Goal: Transaction & Acquisition: Download file/media

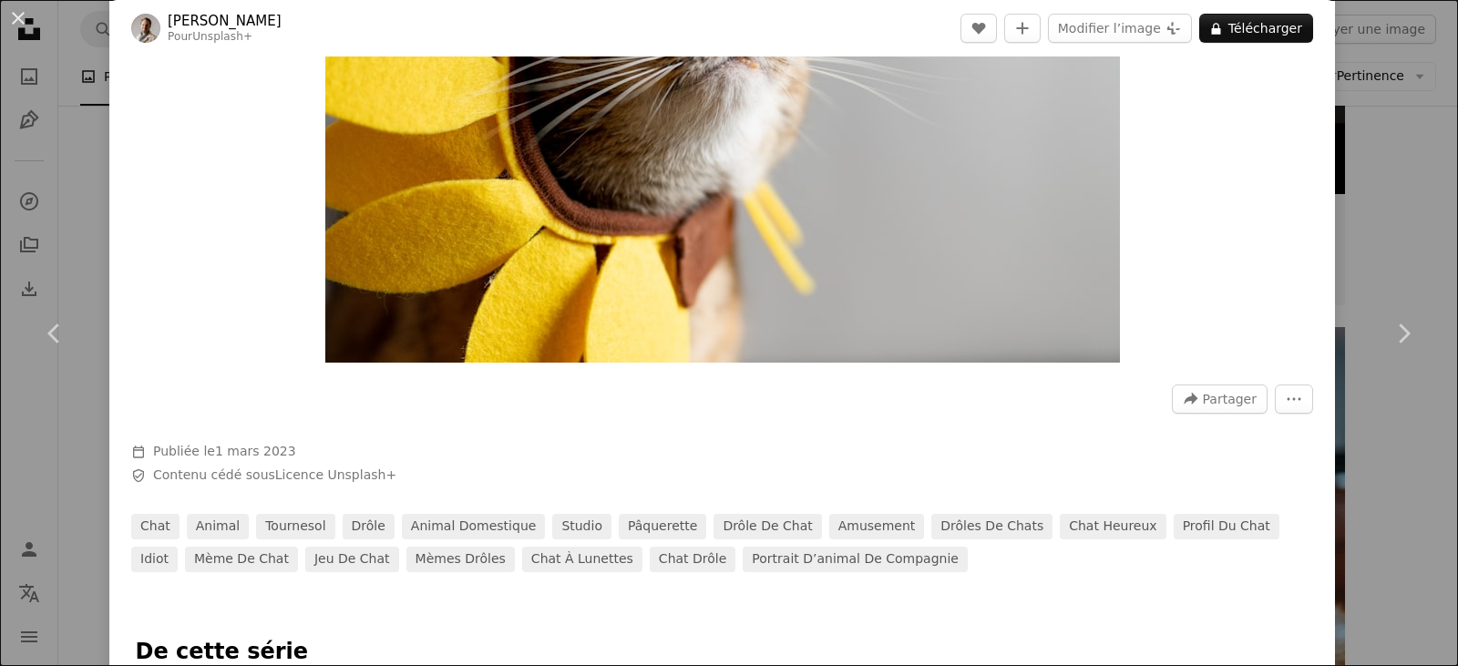
scroll to position [273, 0]
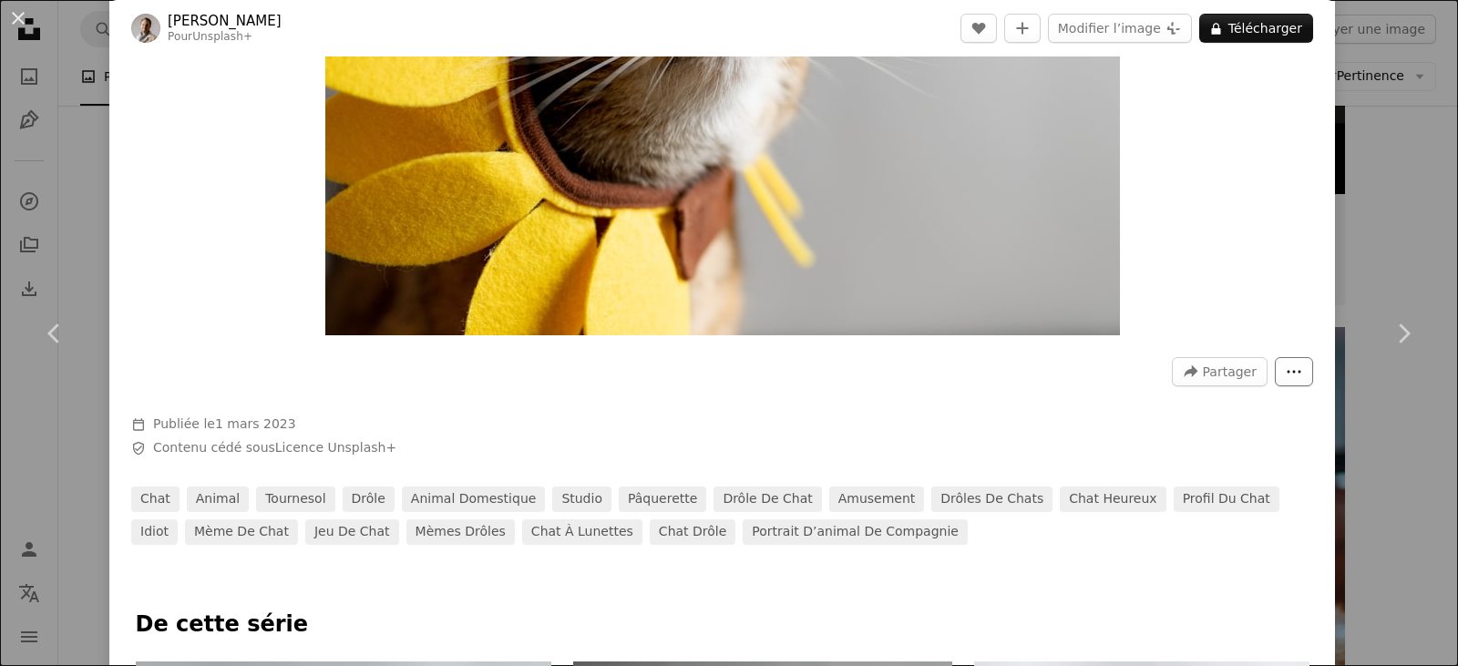
click at [1275, 372] on button "More Actions" at bounding box center [1294, 371] width 38 height 29
click at [1156, 66] on dialog "An X shape Chevron left Chevron right [PERSON_NAME] Pour Unsplash+ A heart A pl…" at bounding box center [729, 333] width 1458 height 666
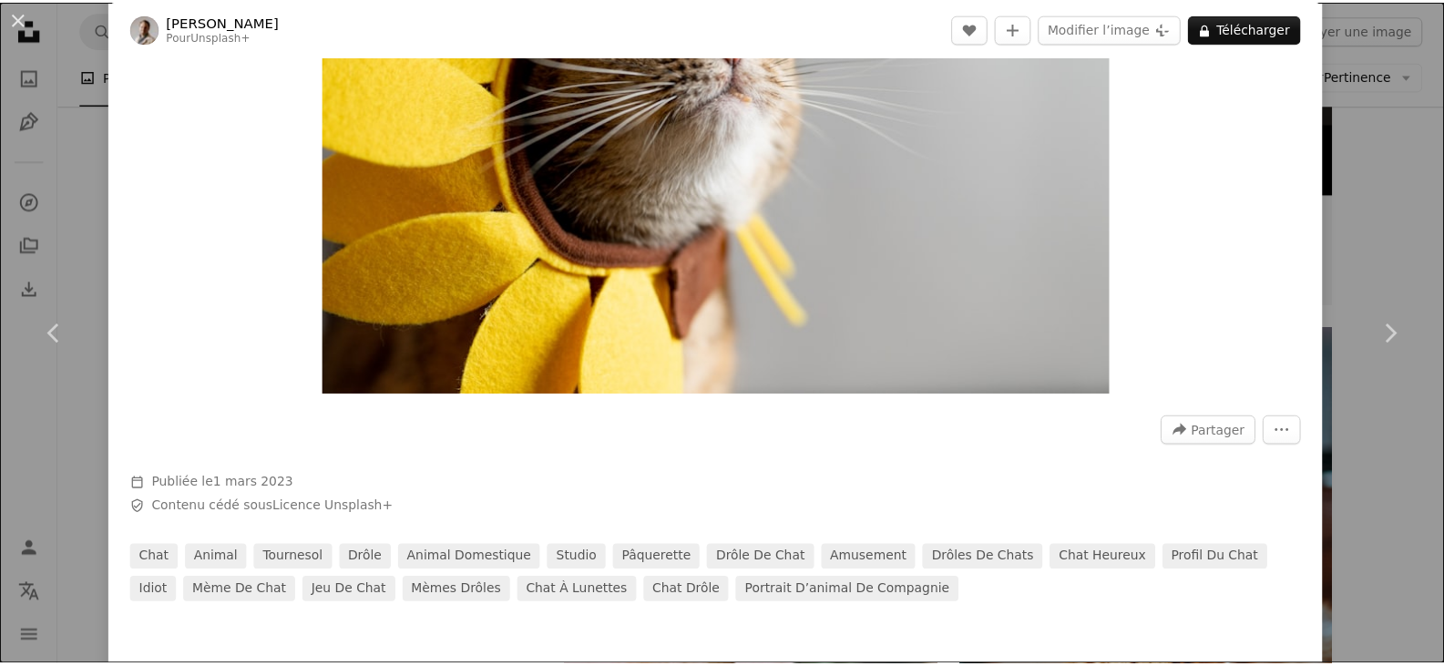
scroll to position [0, 0]
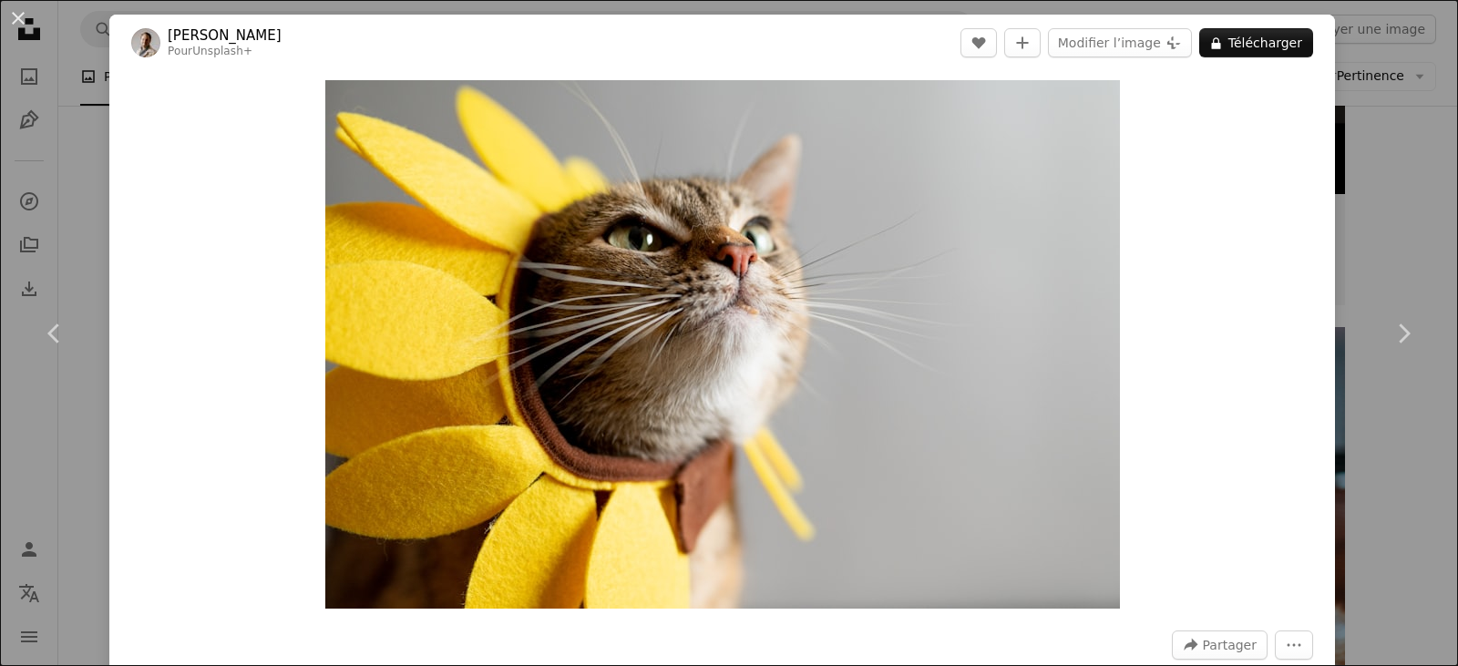
drag, startPoint x: 1030, startPoint y: 222, endPoint x: 1190, endPoint y: 100, distance: 201.5
click at [1153, 146] on div "Zoom in" at bounding box center [721, 344] width 1225 height 547
click at [1230, 37] on button "A lock Télécharger" at bounding box center [1256, 42] width 114 height 29
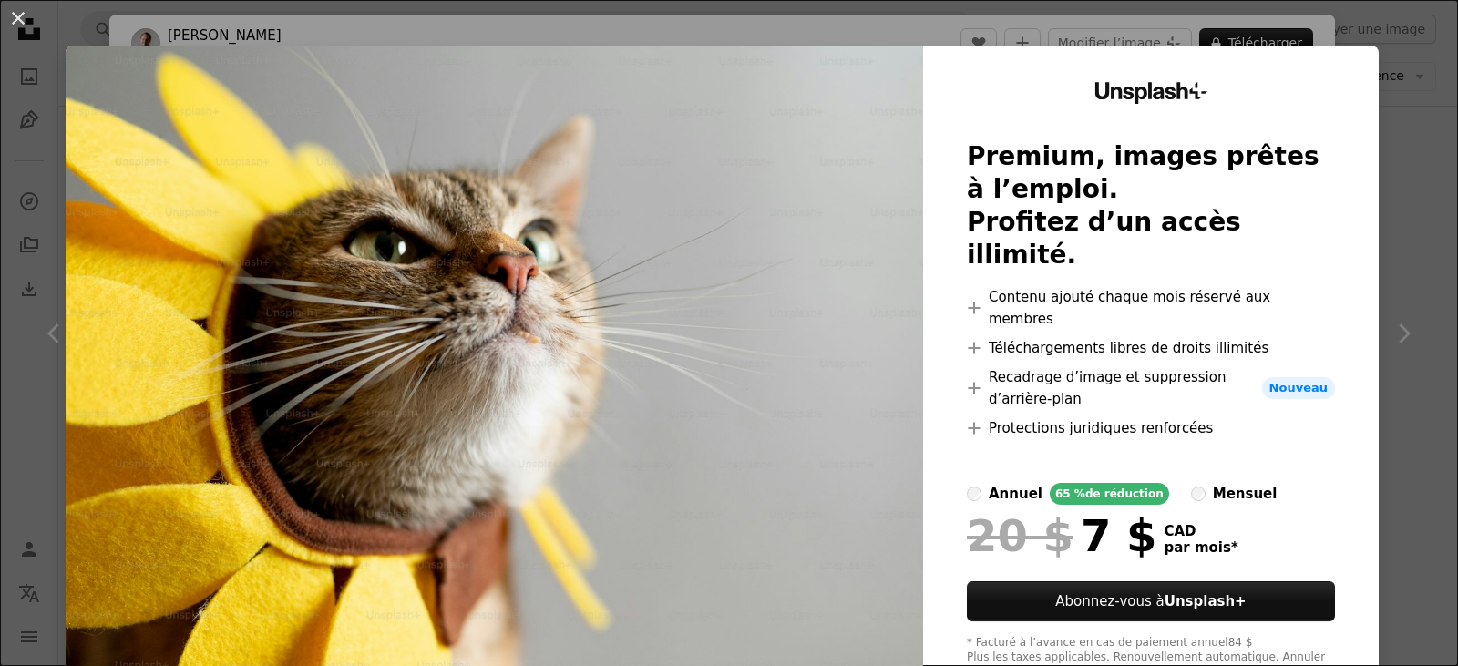
click at [760, 219] on img at bounding box center [494, 381] width 857 height 671
click at [1379, 71] on div "An X shape Unsplash+ Premium, images prêtes à l’emploi. Profitez d’un accès ill…" at bounding box center [729, 333] width 1458 height 666
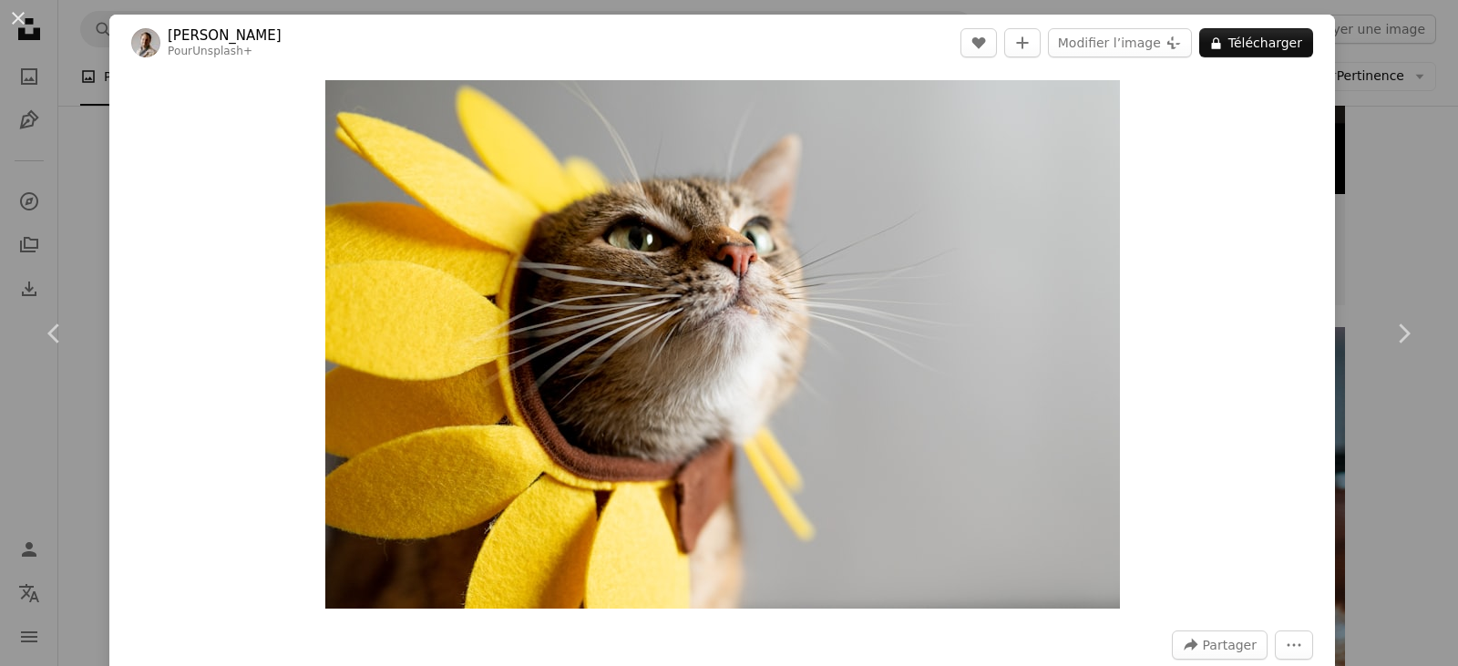
click at [1381, 162] on div "An X shape Chevron left Chevron right [PERSON_NAME] Pour Unsplash+ A heart A pl…" at bounding box center [729, 333] width 1458 height 666
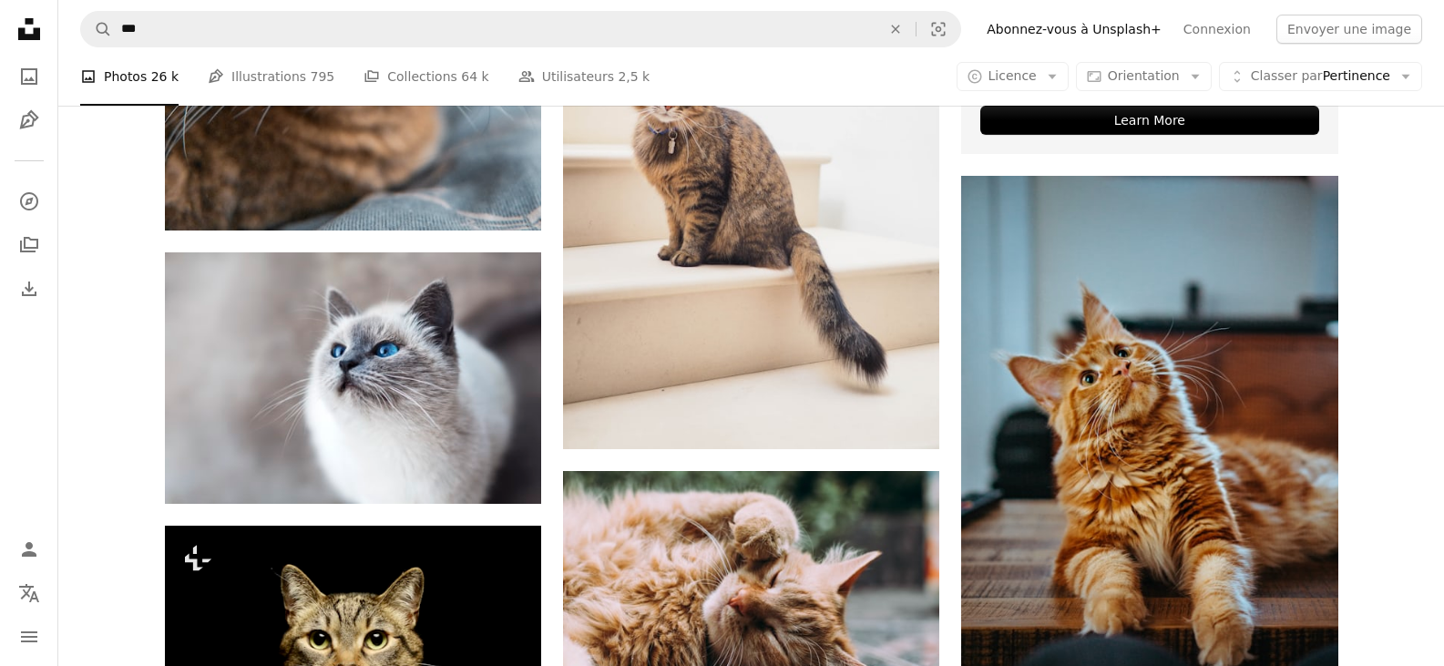
scroll to position [820, 0]
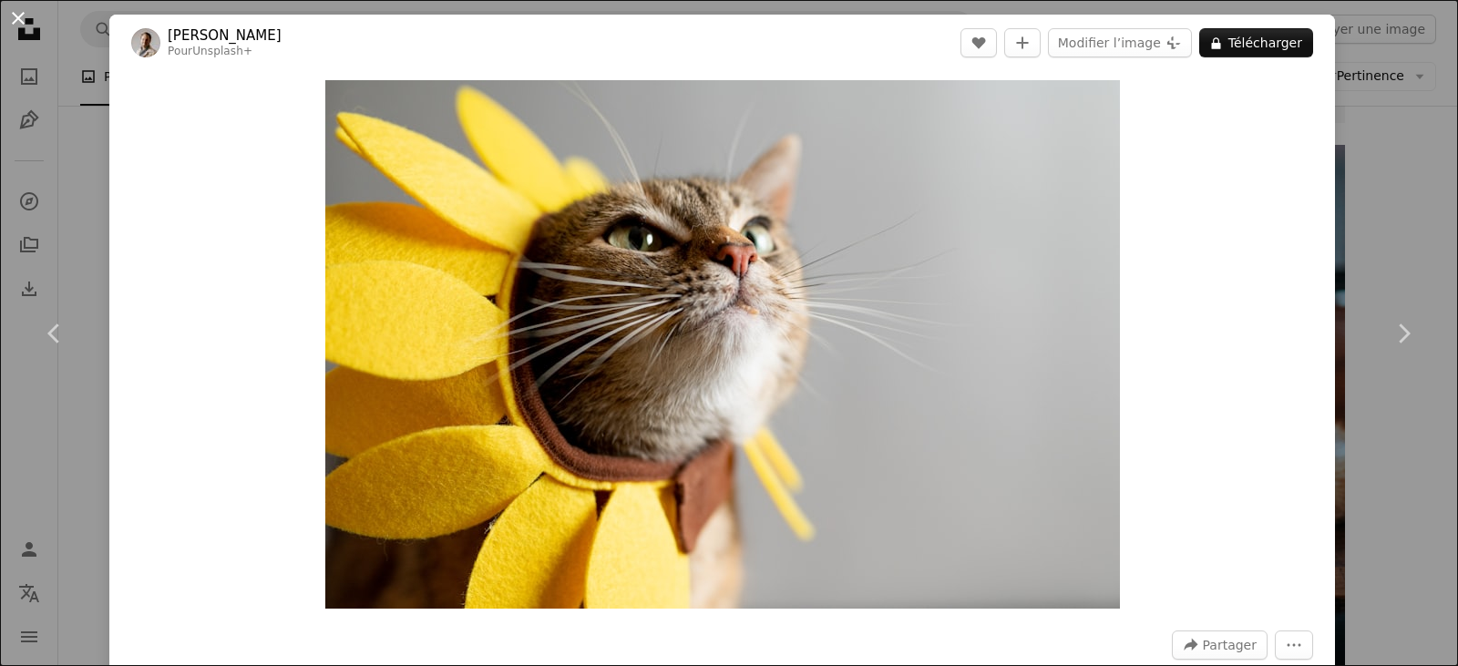
click at [26, 18] on button "An X shape" at bounding box center [18, 18] width 22 height 22
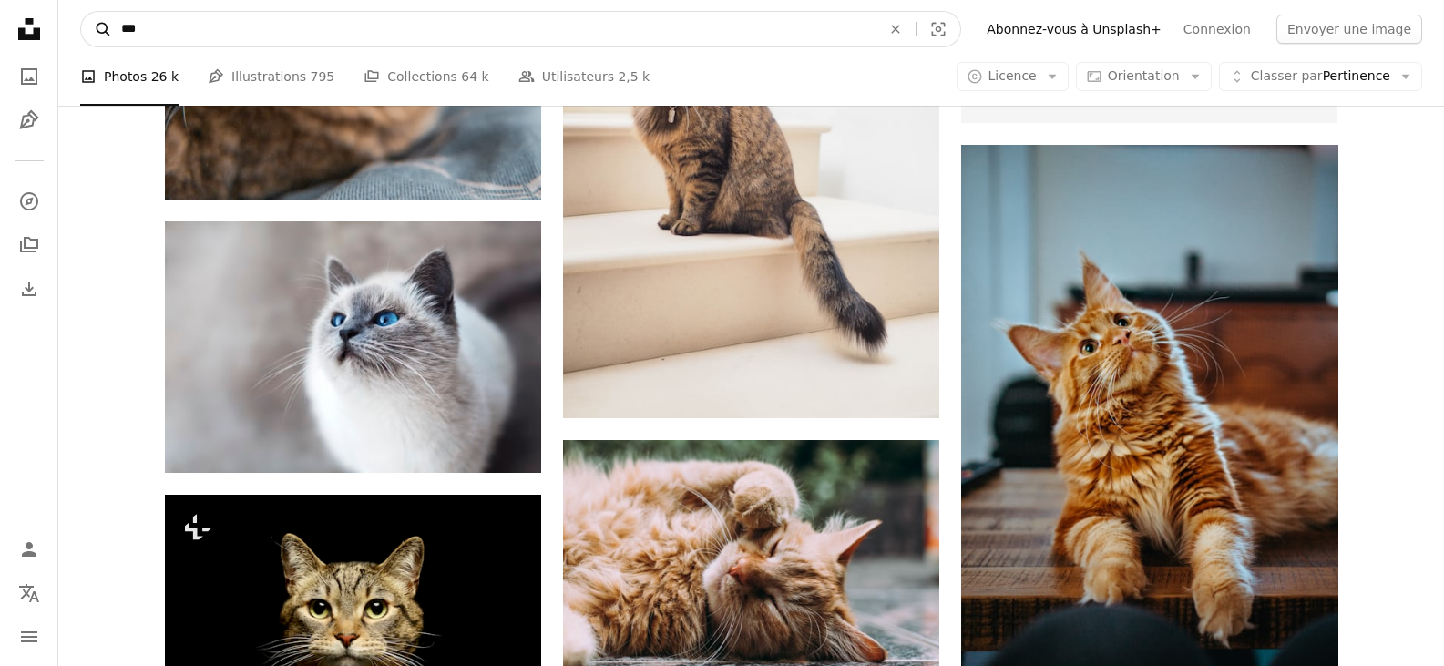
drag, startPoint x: 216, startPoint y: 17, endPoint x: 93, endPoint y: 33, distance: 124.0
click at [93, 33] on form "A magnifying glass *** An X shape Visual search" at bounding box center [520, 29] width 881 height 36
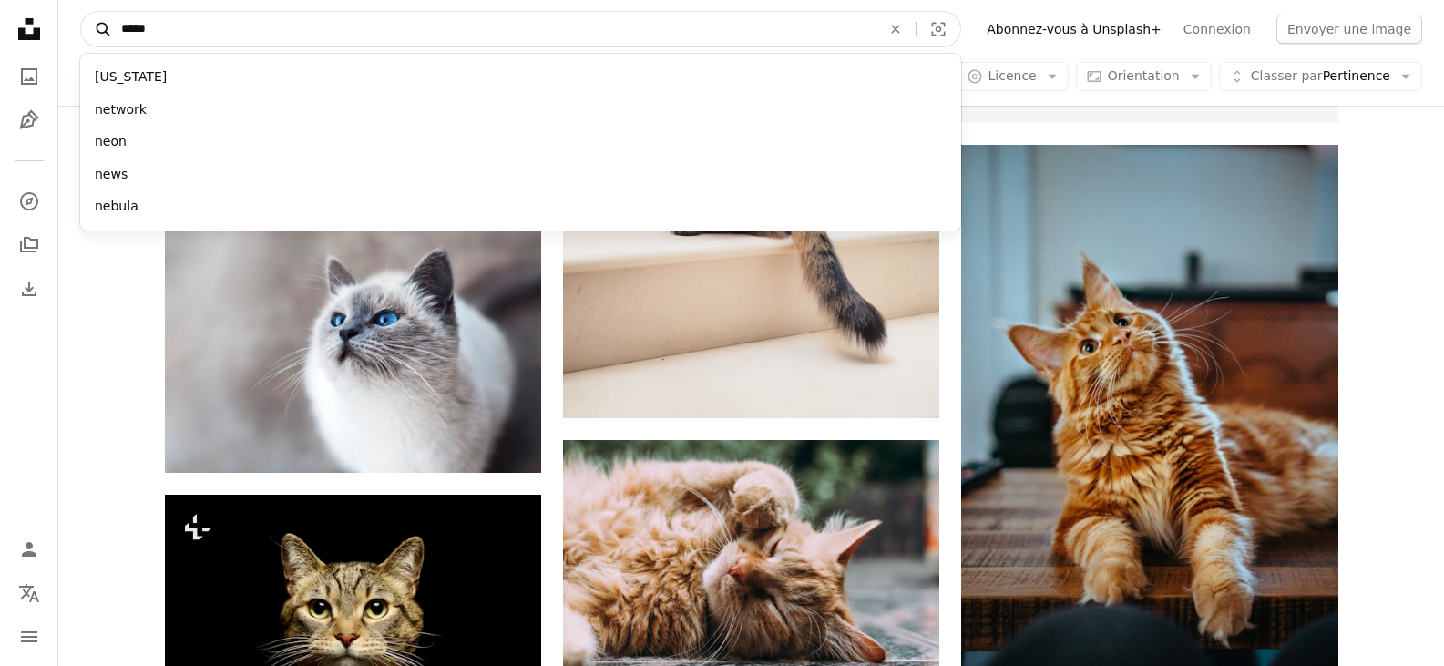
type input "******"
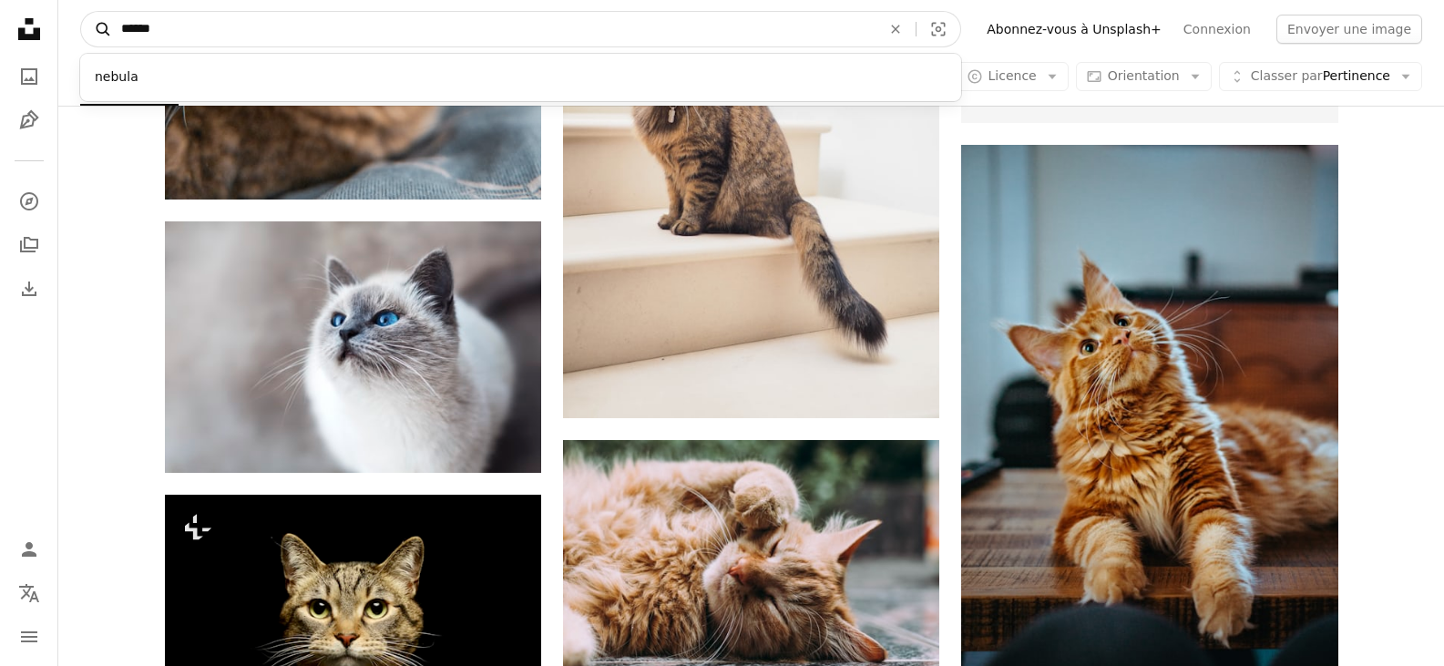
click button "A magnifying glass" at bounding box center [96, 29] width 31 height 35
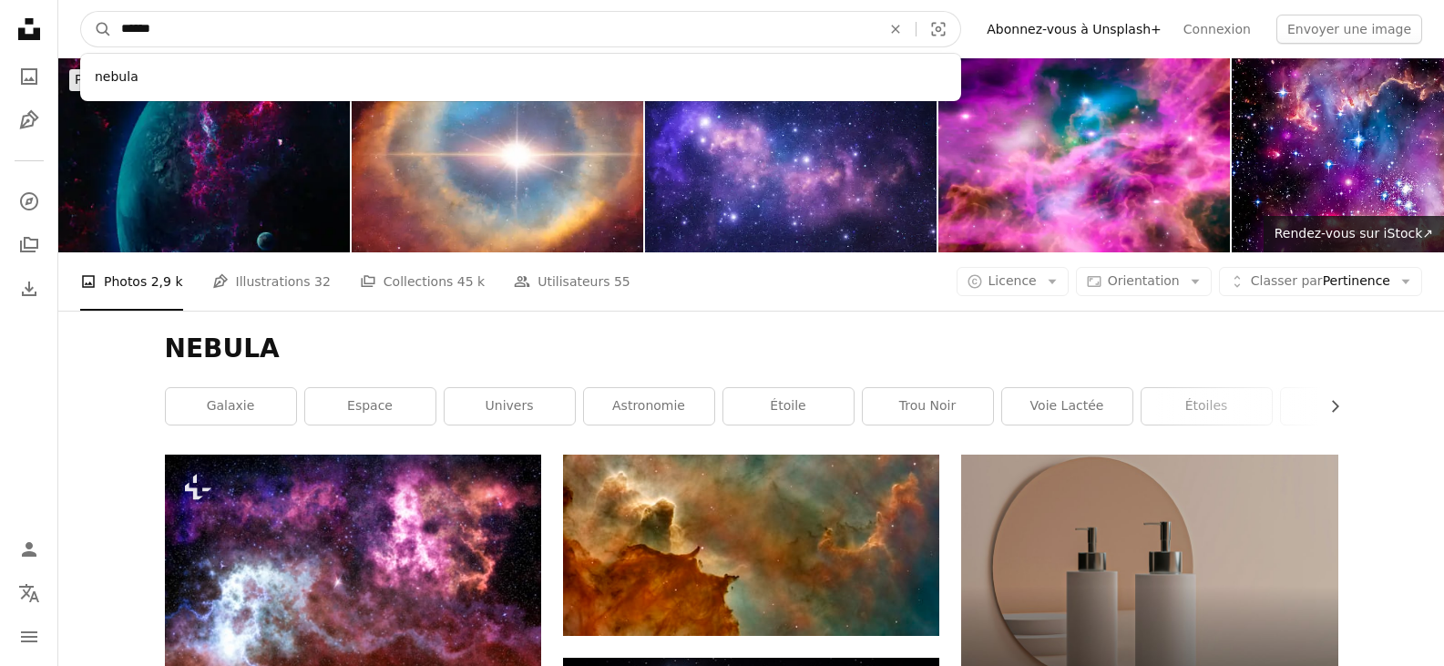
drag, startPoint x: 311, startPoint y: 20, endPoint x: 115, endPoint y: 38, distance: 196.7
click at [115, 38] on input "******" at bounding box center [494, 29] width 764 height 35
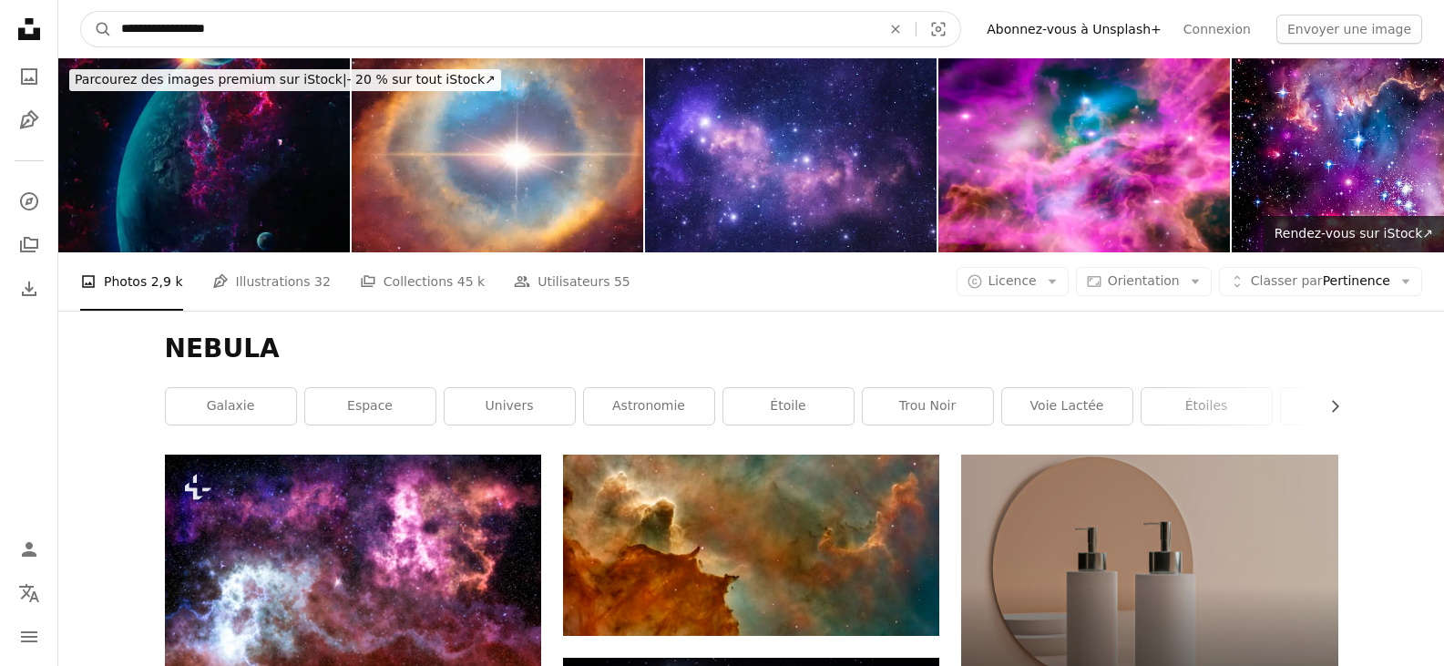
type input "**********"
click button "A magnifying glass" at bounding box center [96, 29] width 31 height 35
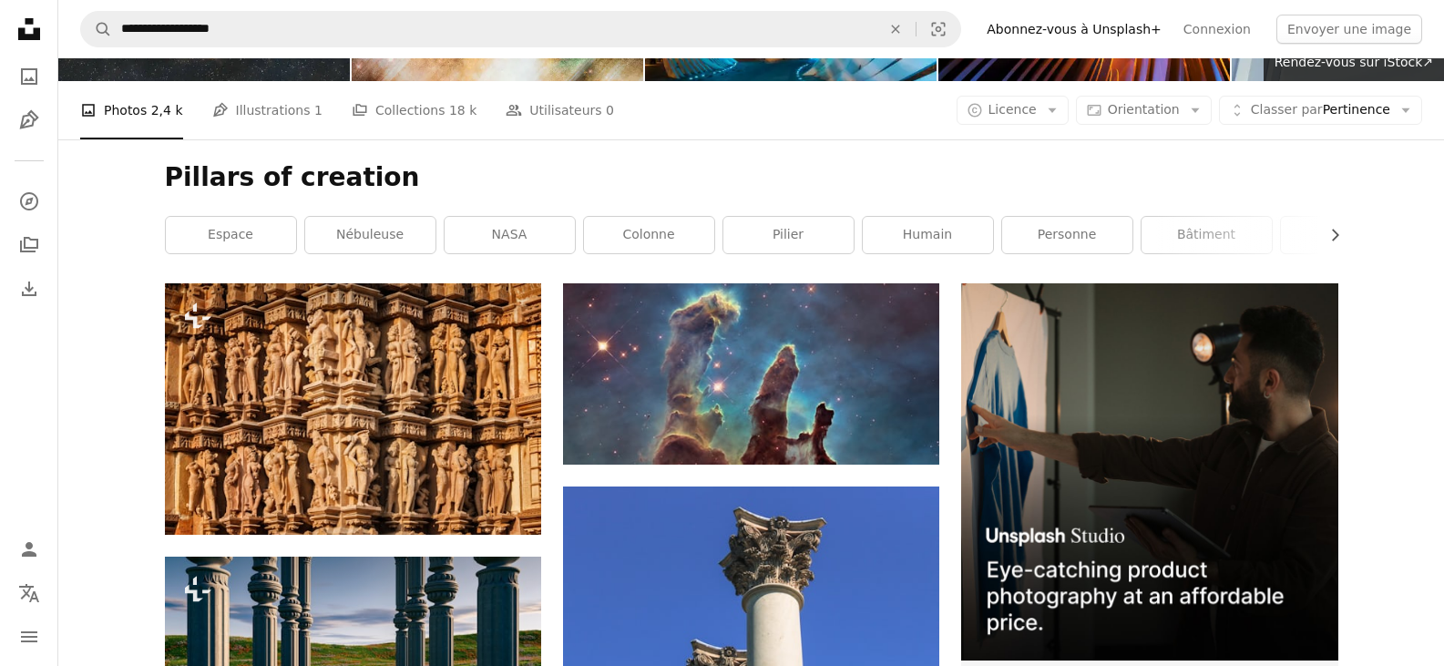
scroll to position [182, 0]
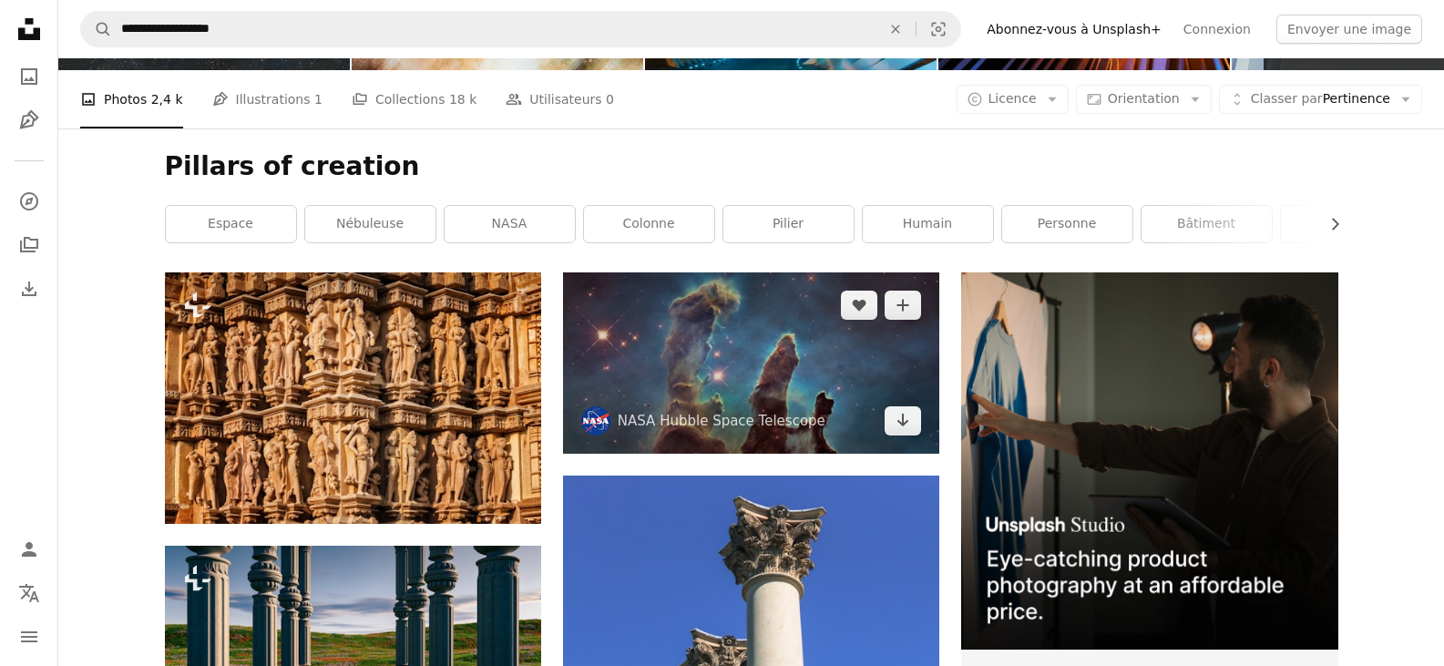
click at [677, 272] on img at bounding box center [751, 362] width 376 height 180
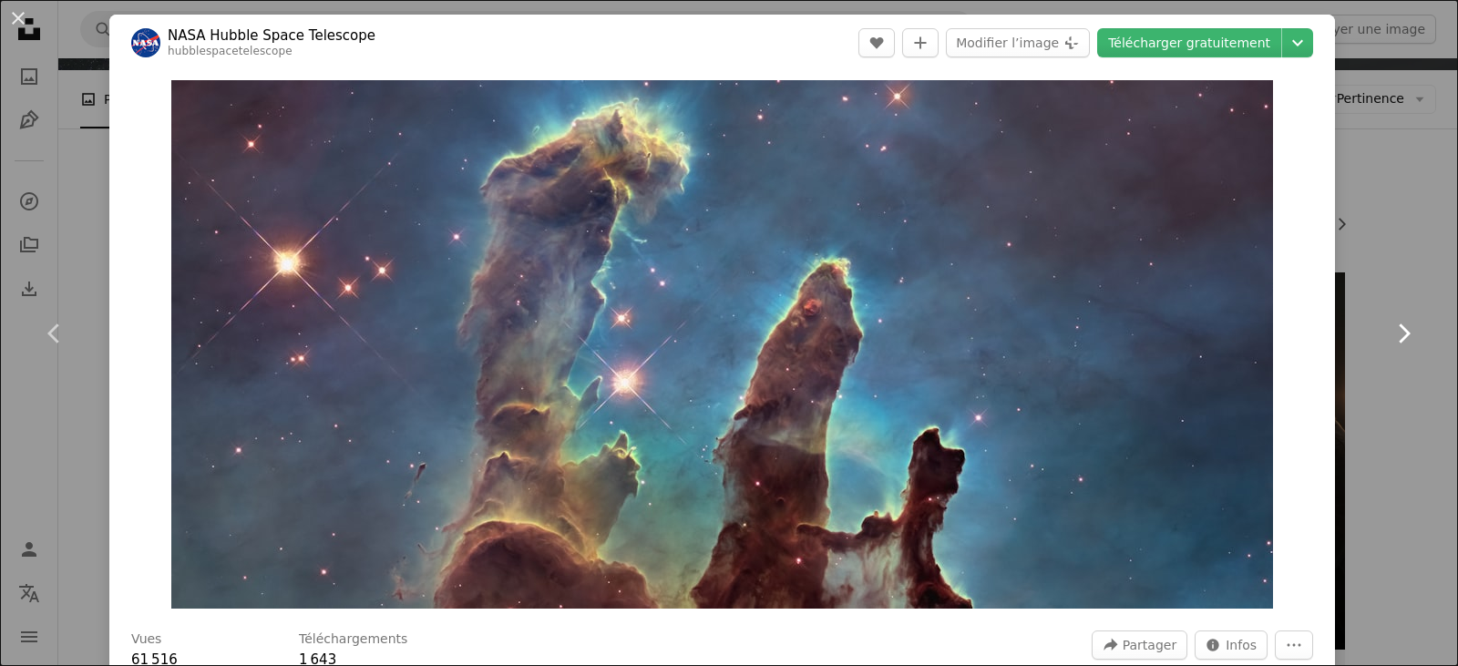
click at [1391, 339] on icon "Chevron right" at bounding box center [1403, 333] width 29 height 29
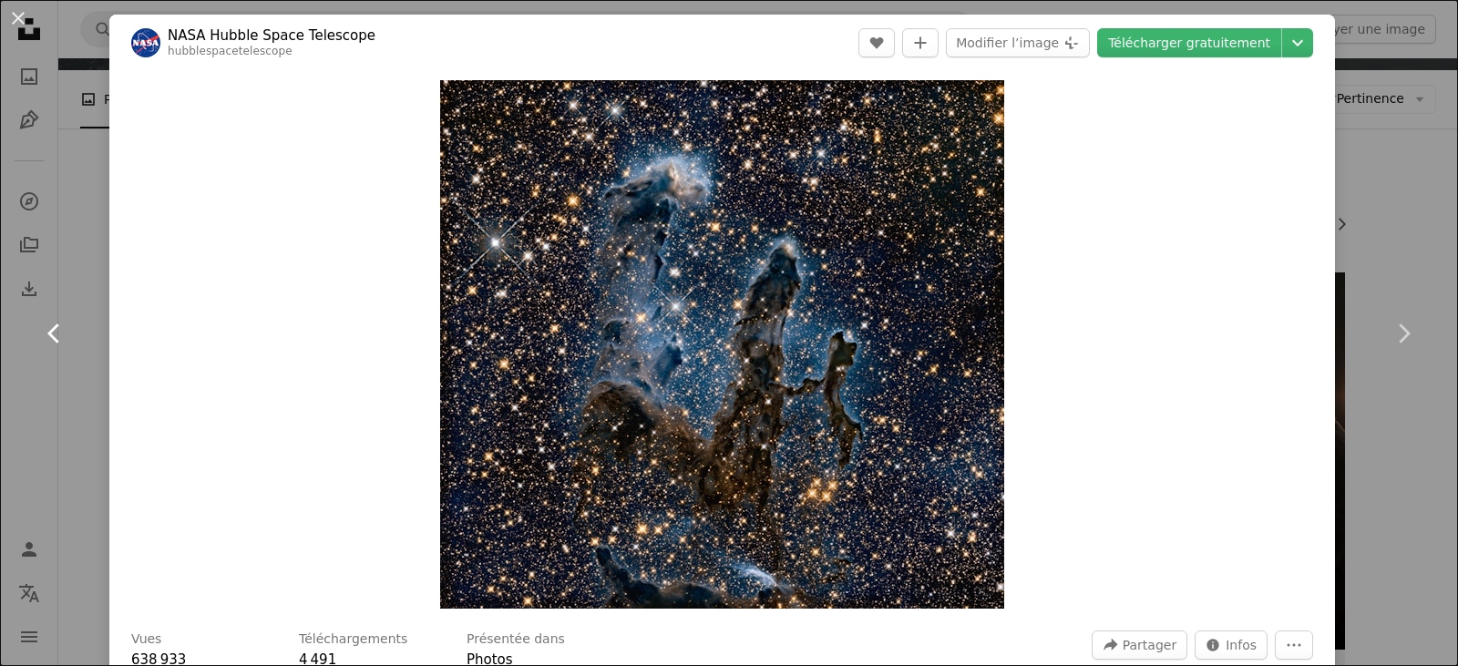
click at [52, 329] on icon at bounding box center [53, 332] width 12 height 19
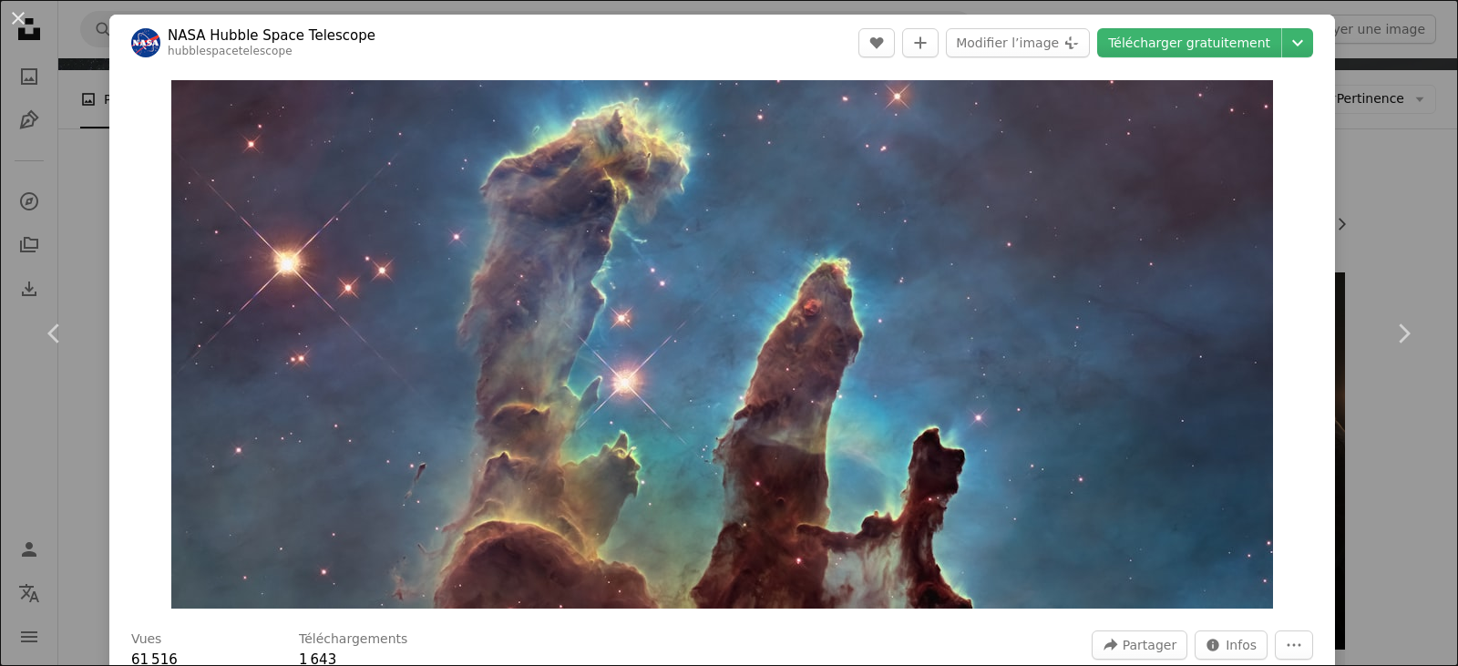
click at [1364, 148] on div "An X shape Chevron left Chevron right NASA Hubble Space Telescope hubblespacete…" at bounding box center [729, 333] width 1458 height 666
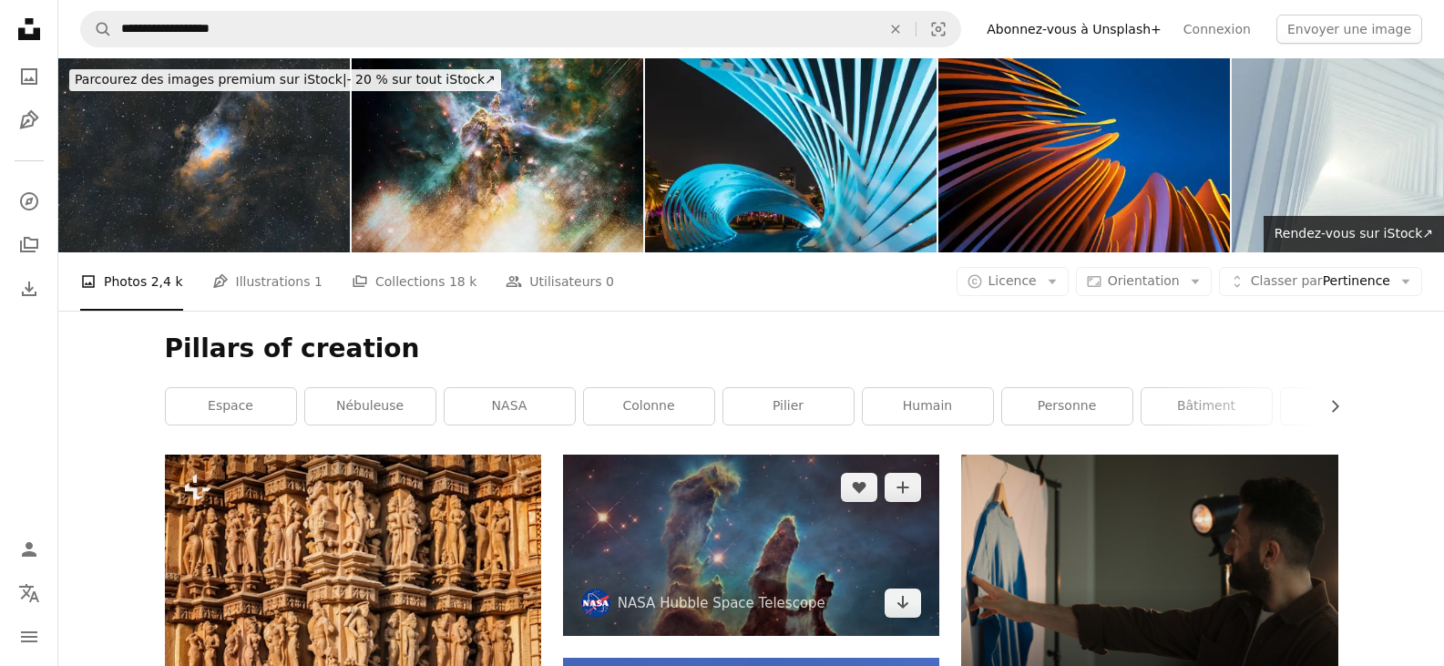
click at [757, 455] on img at bounding box center [751, 545] width 376 height 180
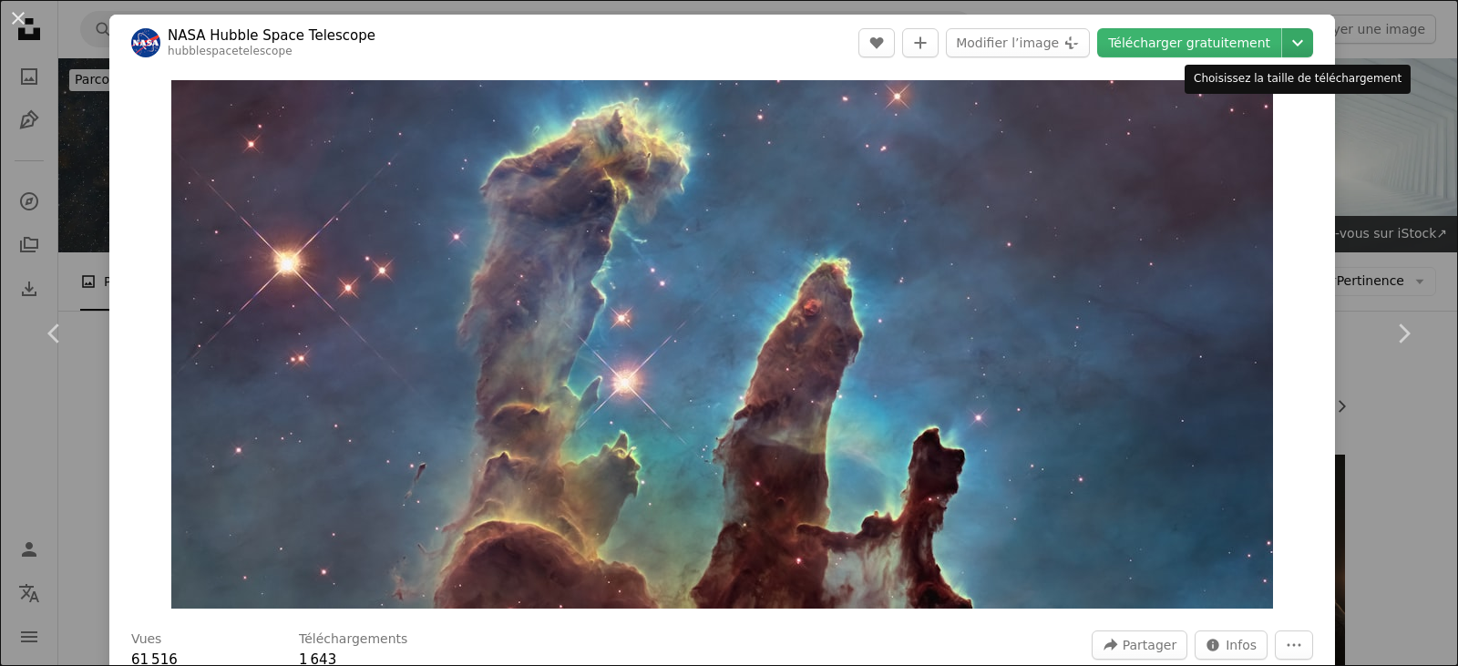
click at [1283, 40] on icon "Chevron down" at bounding box center [1297, 43] width 29 height 22
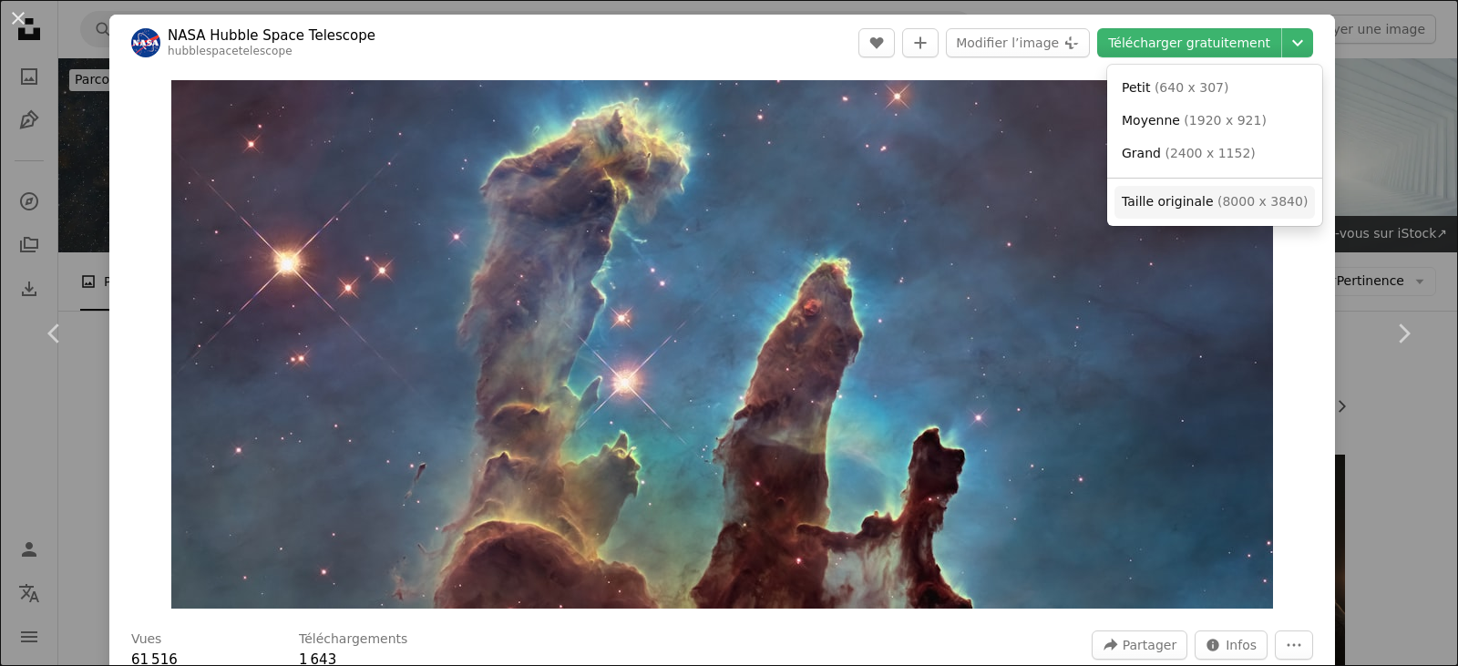
click at [1269, 214] on link "Taille originale ( 8000 x 3840 )" at bounding box center [1214, 202] width 200 height 33
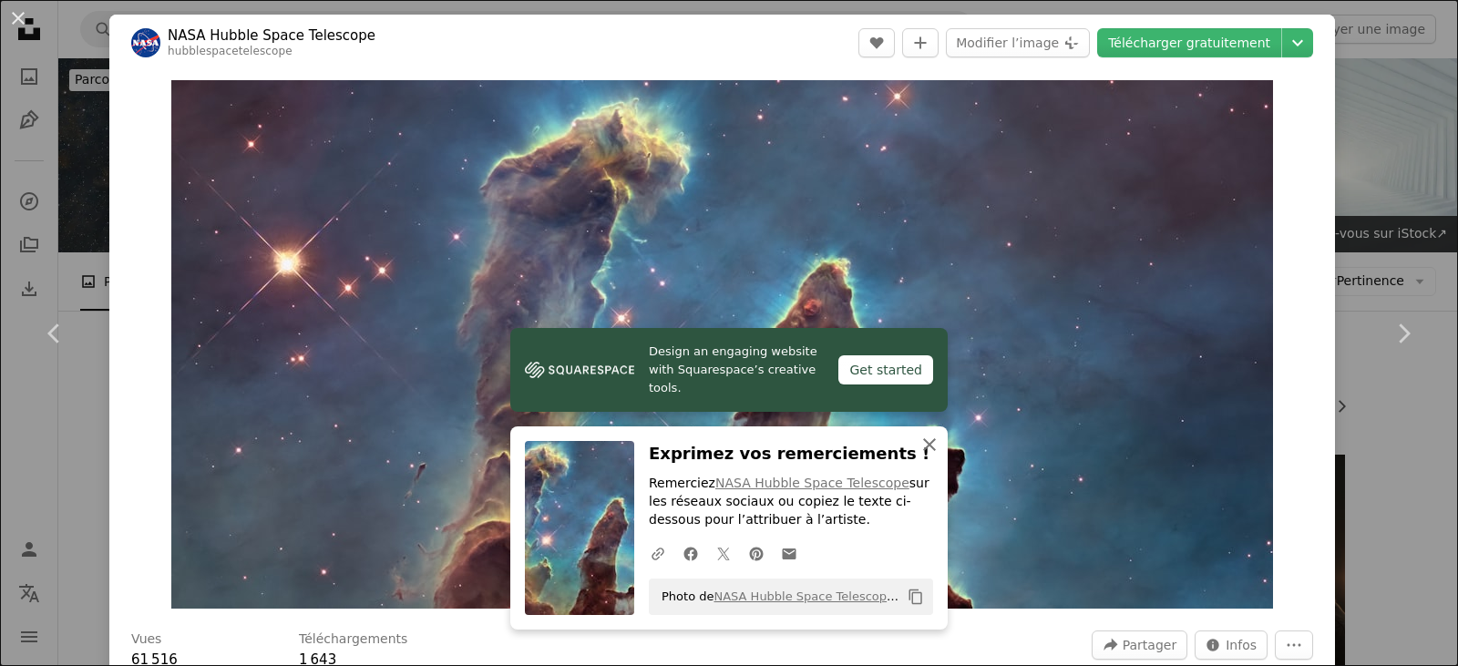
click at [921, 438] on icon "An X shape" at bounding box center [929, 445] width 22 height 22
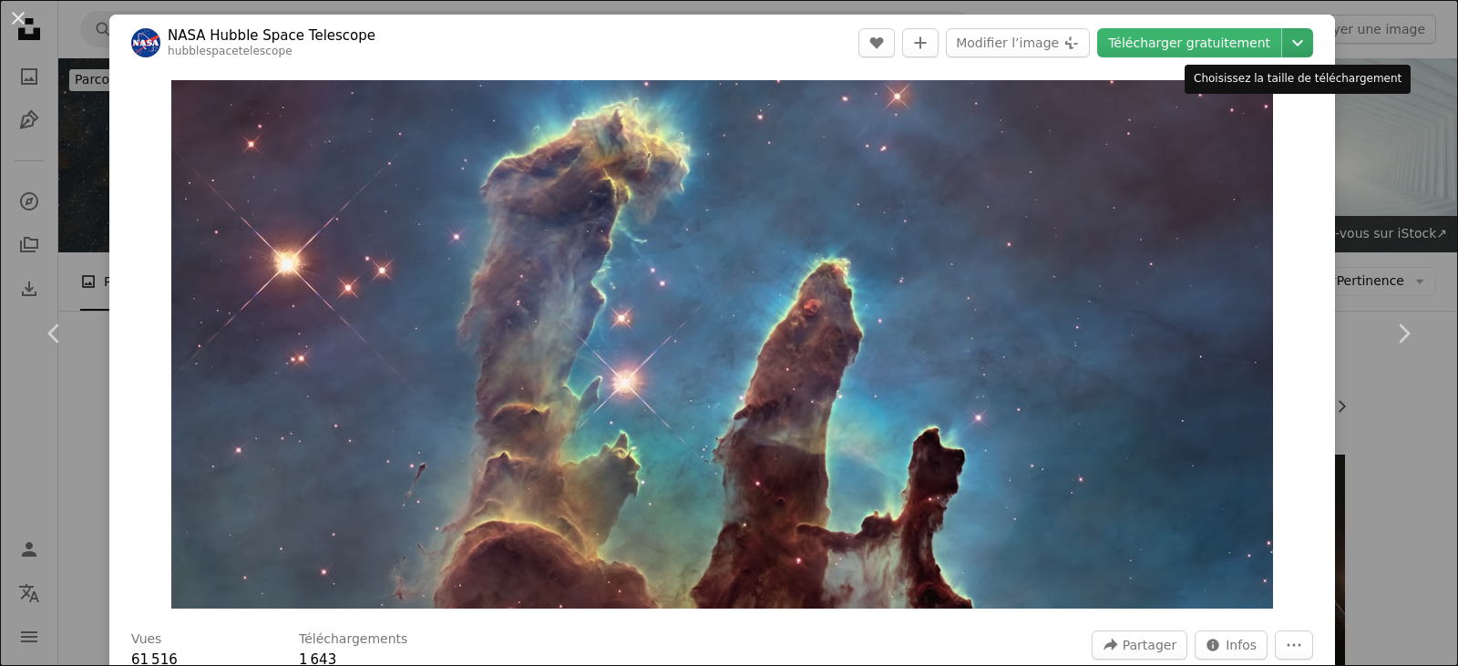
click at [1291, 53] on icon "Chevron down" at bounding box center [1297, 43] width 29 height 22
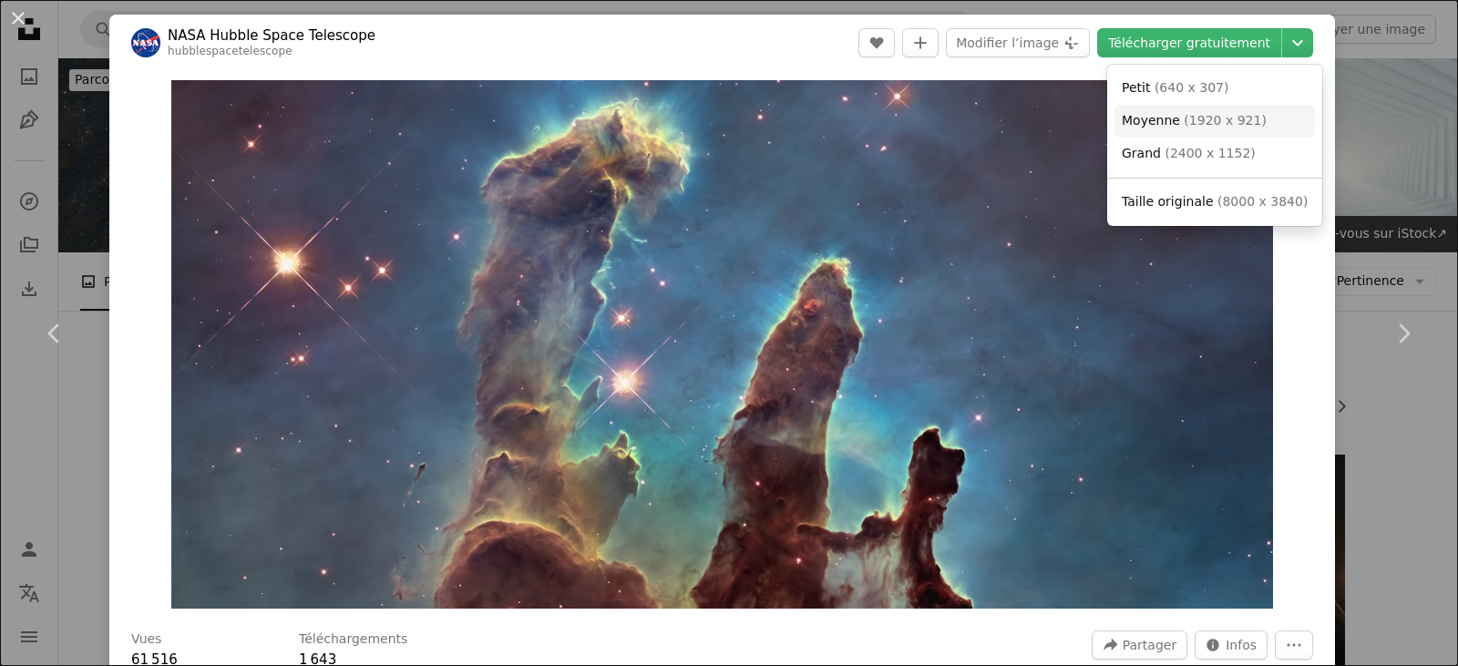
click at [1194, 134] on link "Moyenne ( 1920 x 921 )" at bounding box center [1214, 121] width 200 height 33
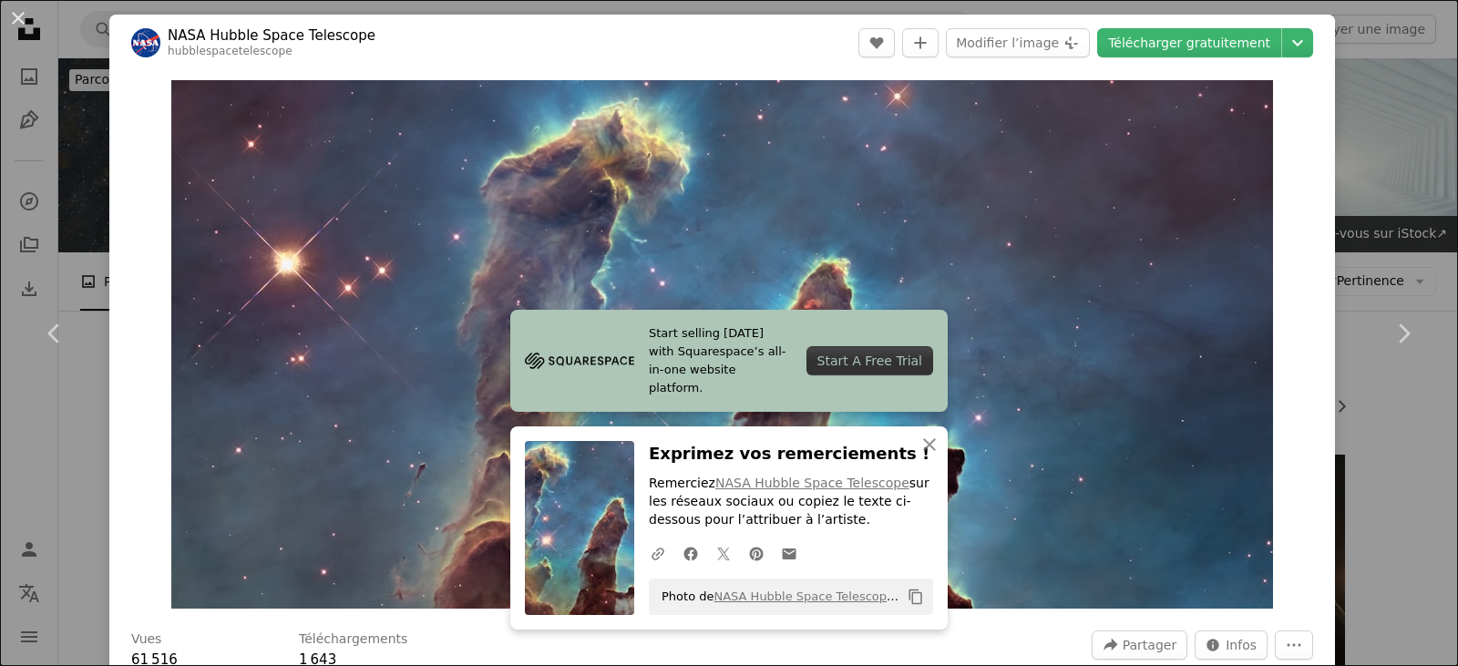
click at [907, 600] on icon "Copy content" at bounding box center [915, 597] width 16 height 16
click at [1369, 112] on div "An X shape Chevron left Chevron right Start selling [DATE] with Squarespace’s a…" at bounding box center [729, 333] width 1458 height 666
